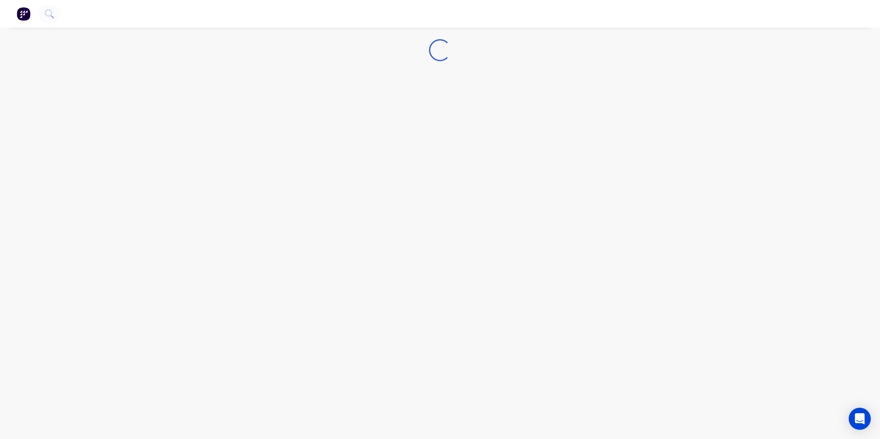
click at [21, 18] on img at bounding box center [24, 14] width 14 height 14
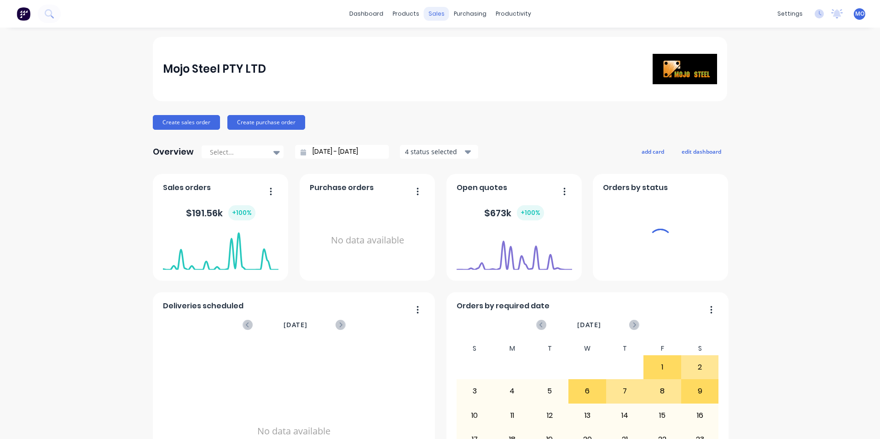
click at [430, 15] on div "sales" at bounding box center [436, 14] width 25 height 14
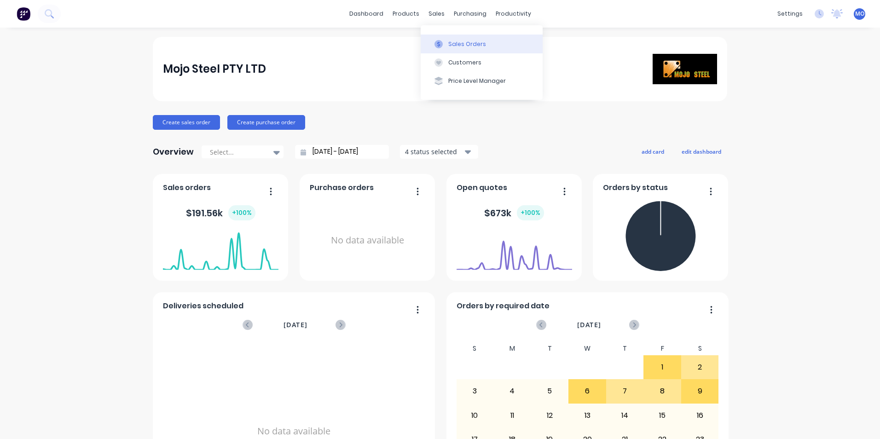
click at [450, 41] on div "Sales Orders" at bounding box center [467, 44] width 38 height 8
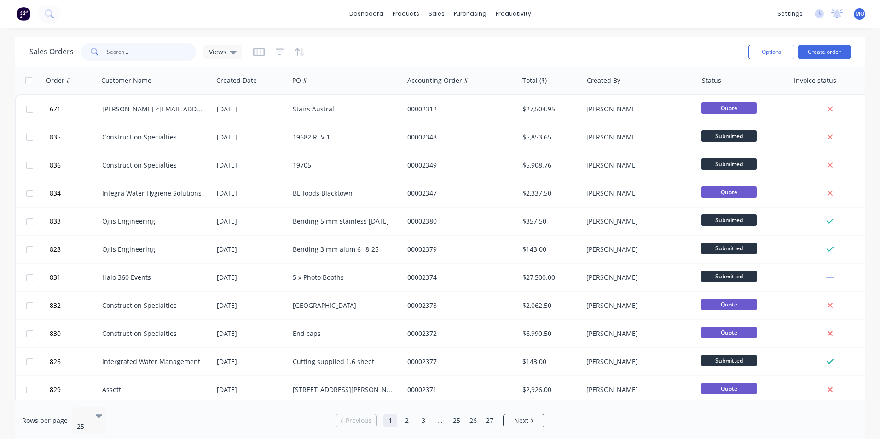
click at [118, 47] on input "text" at bounding box center [152, 52] width 90 height 18
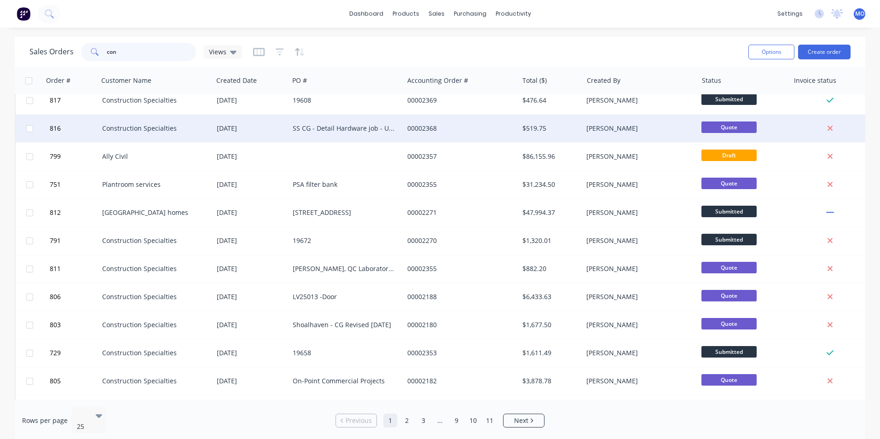
scroll to position [401, 0]
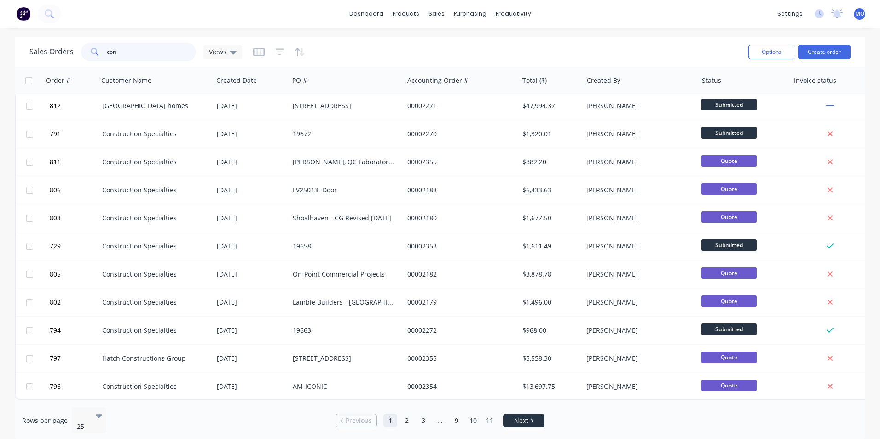
type input "con"
click at [521, 418] on span "Next" at bounding box center [521, 420] width 14 height 9
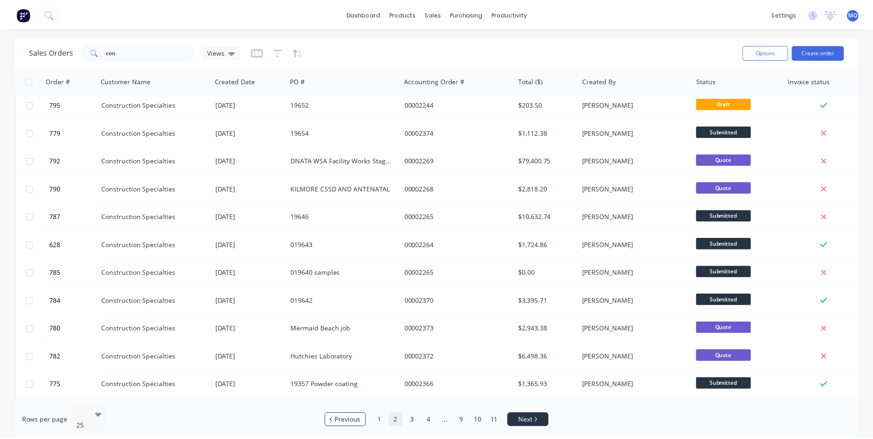
scroll to position [0, 0]
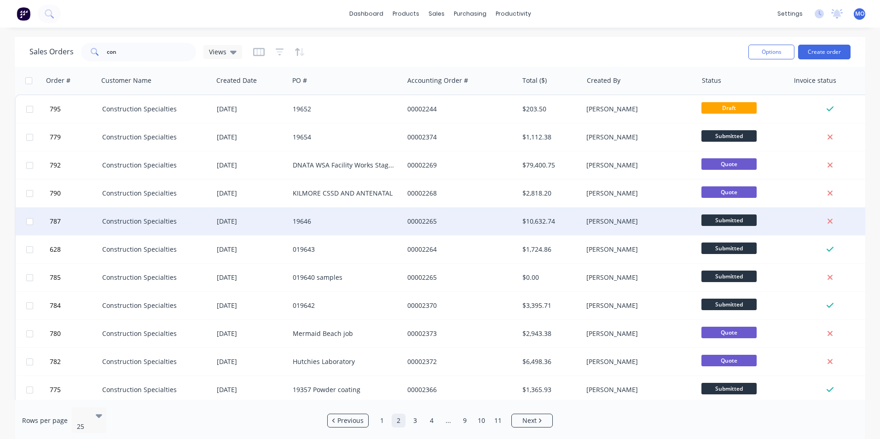
click at [304, 227] on div "19646" at bounding box center [346, 222] width 115 height 28
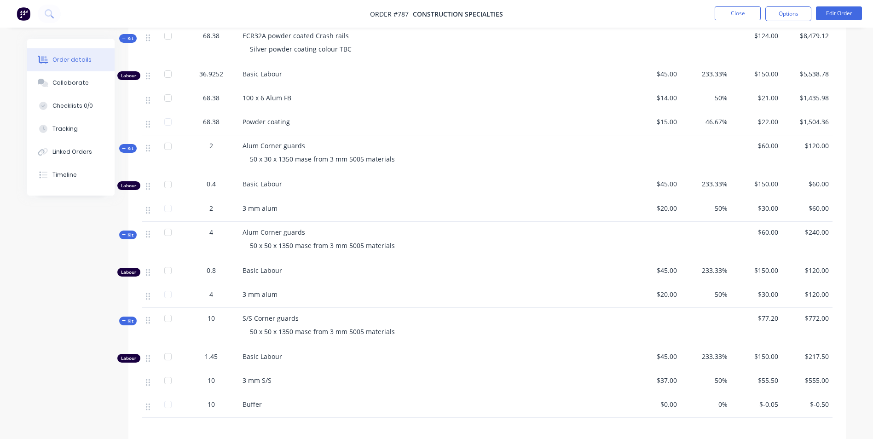
scroll to position [276, 0]
